Goal: Transaction & Acquisition: Purchase product/service

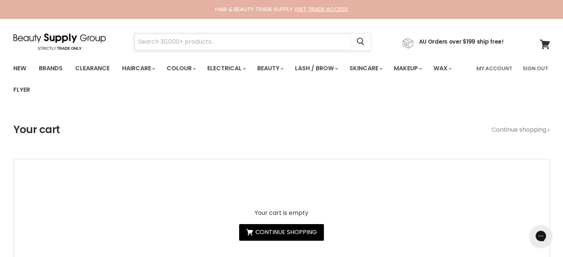
paste input "Alfaparf Lisse Design 2 Smoothing Fluid"
type input "Alfaparf Lisse Design 2 Smoothing Fluid"
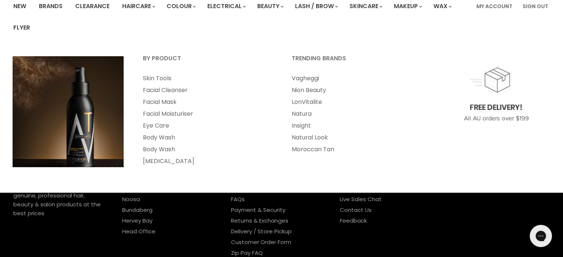
scroll to position [163, 0]
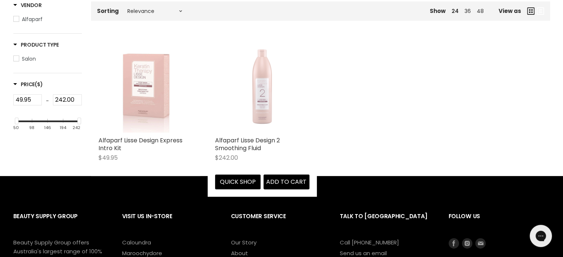
click at [264, 85] on img "Main content" at bounding box center [262, 86] width 94 height 94
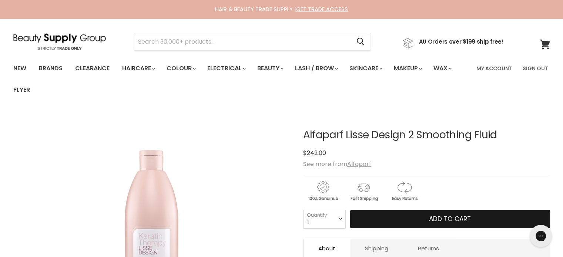
click at [410, 216] on button "Add to cart" at bounding box center [450, 219] width 200 height 19
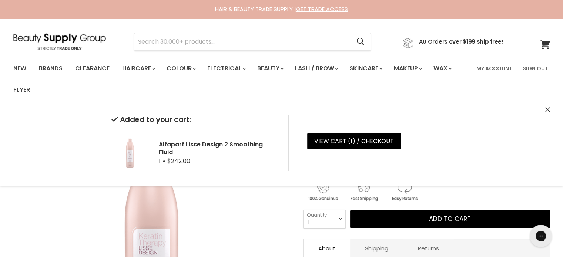
drag, startPoint x: 209, startPoint y: 41, endPoint x: 548, endPoint y: 109, distance: 346.1
click at [548, 109] on icon "Close" at bounding box center [548, 109] width 5 height 5
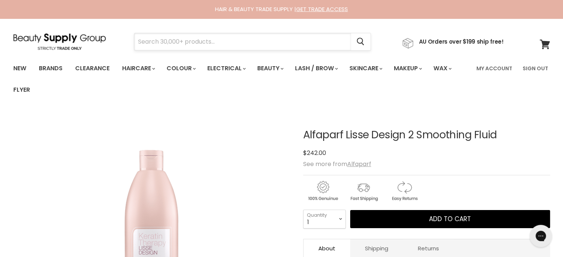
paste input "Alfaparf Lisse Design Rehydrating Mask"
type input "Alfaparf Lisse Design Rehydrating Mask"
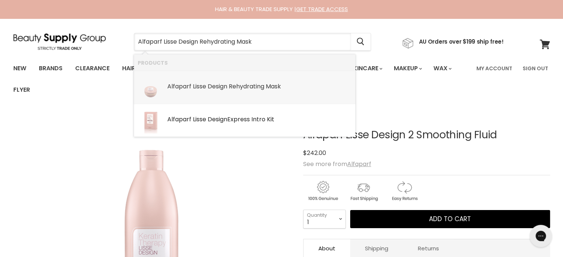
click at [194, 86] on b "Lisse" at bounding box center [199, 86] width 13 height 9
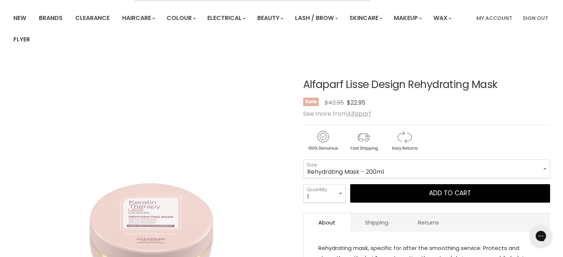
scroll to position [74, 0]
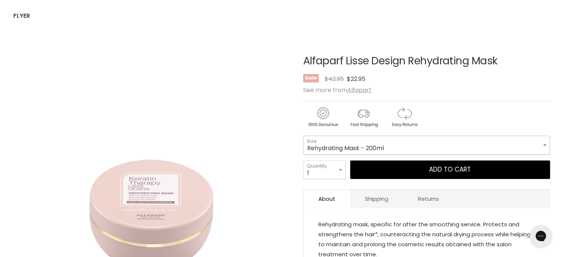
click at [377, 144] on select "Rehydrating Mask - 200ml 4 Rehydrating Finishing Mask - 500ml" at bounding box center [426, 145] width 247 height 19
click at [303, 136] on select "Rehydrating Mask - 200ml 4 Rehydrating Finishing Mask - 500ml" at bounding box center [426, 145] width 247 height 19
select select "4 Rehydrating Finishing Mask - 500ml"
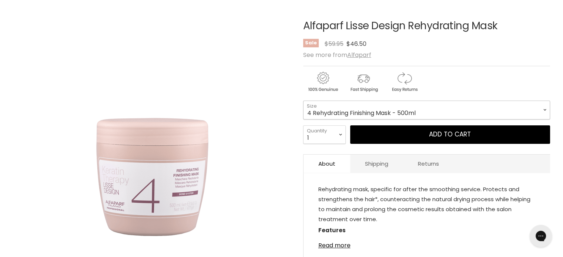
scroll to position [111, 0]
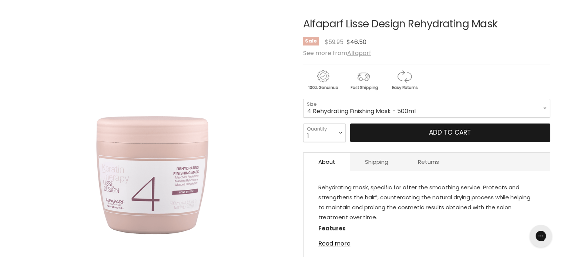
click at [443, 133] on button "Add to cart" at bounding box center [450, 133] width 200 height 19
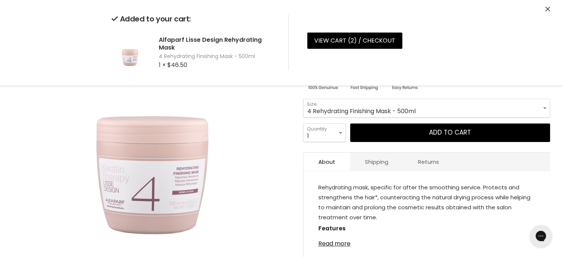
click at [544, 8] on div "Added to your cart: Alfaparf Lisse Design Rehydrating Mask 4 Rehydrating Finish…" at bounding box center [282, 43] width 556 height 86
click at [549, 8] on icon "Close" at bounding box center [548, 9] width 5 height 5
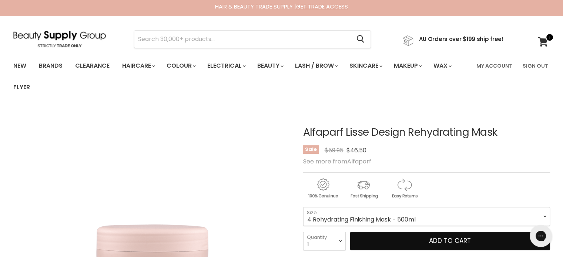
scroll to position [0, 0]
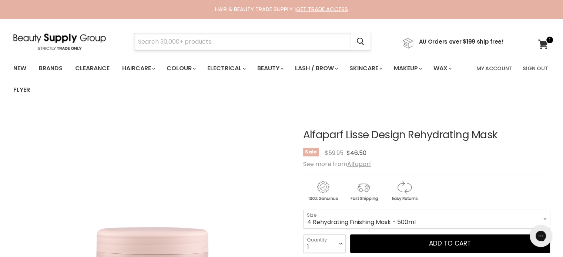
paste input "Alfaparf Lisse Design 3 Detangling Cream"
type input "Alfaparf Lisse Design 3 Detangling Cream"
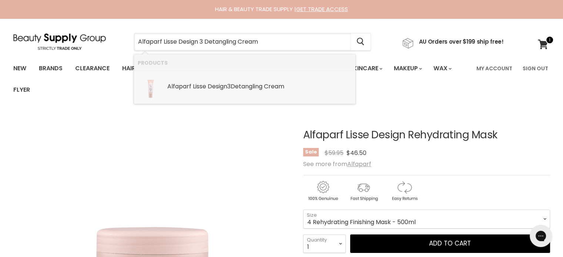
click at [208, 87] on b "Design" at bounding box center [218, 86] width 20 height 9
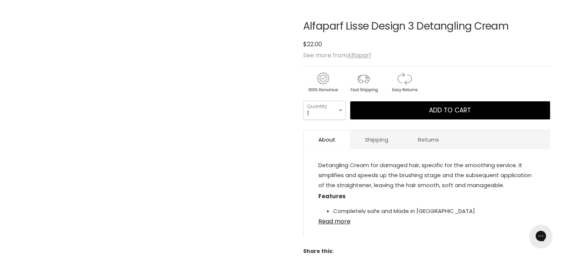
scroll to position [111, 0]
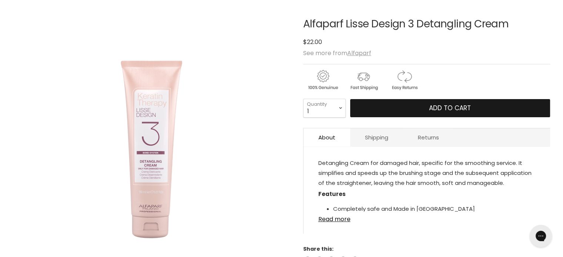
click at [440, 104] on span "Add to cart" at bounding box center [450, 108] width 42 height 9
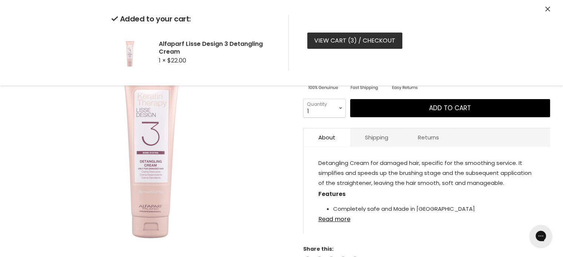
click at [346, 43] on link "View cart ( 3 ) / Checkout" at bounding box center [354, 41] width 95 height 16
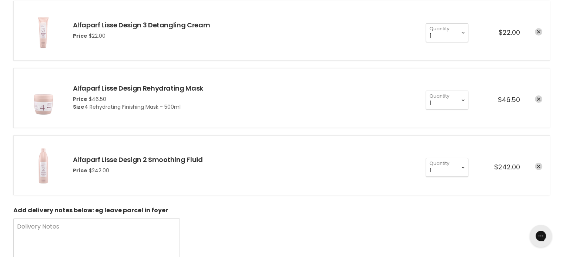
scroll to position [307, 0]
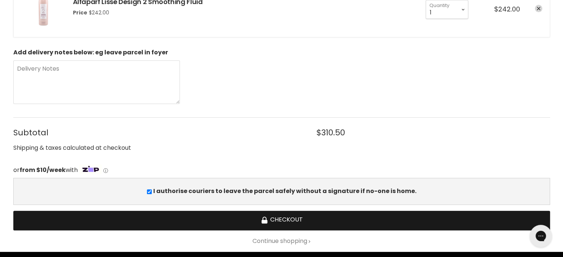
click at [320, 215] on button "Checkout" at bounding box center [281, 221] width 537 height 20
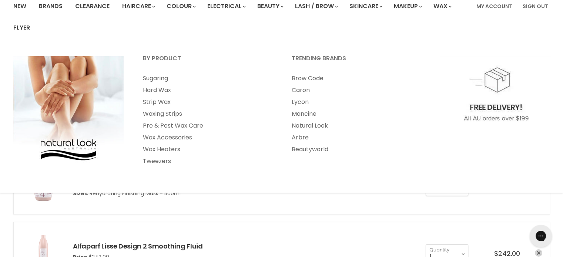
scroll to position [148, 0]
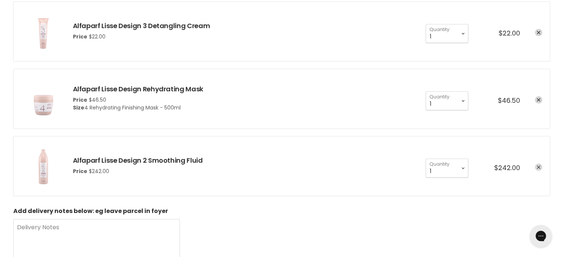
click at [539, 170] on link "remove Alfaparf Lisse Design 2 Smoothing Fluid" at bounding box center [538, 167] width 7 height 7
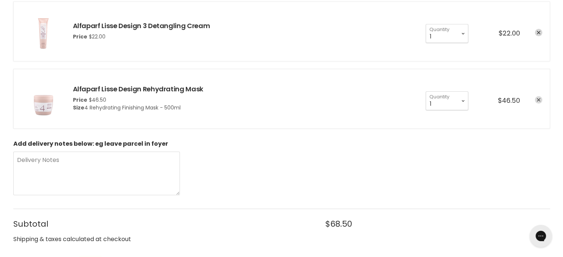
click at [541, 96] on link "remove Alfaparf Lisse Design Rehydrating Mask" at bounding box center [538, 99] width 7 height 7
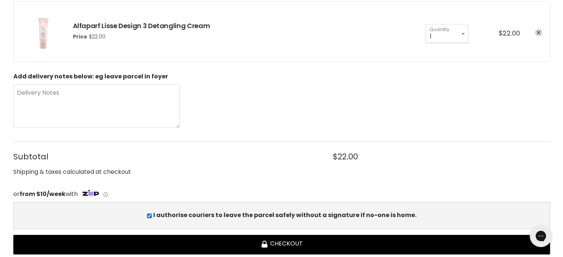
click at [541, 31] on icon "remove Alfaparf Lisse Design 3 Detangling Cream" at bounding box center [539, 33] width 4 height 4
